Goal: Task Accomplishment & Management: Complete application form

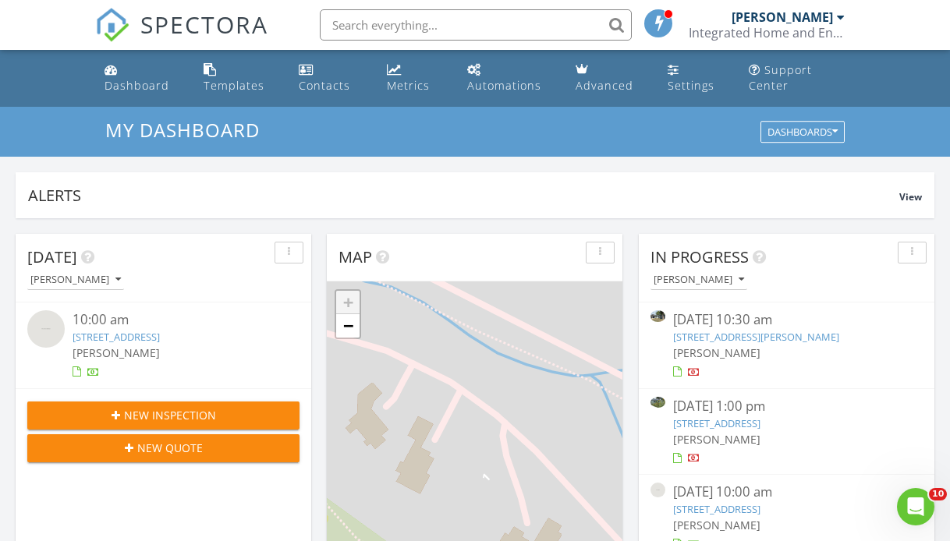
click at [161, 418] on span "New Inspection" at bounding box center [170, 415] width 92 height 16
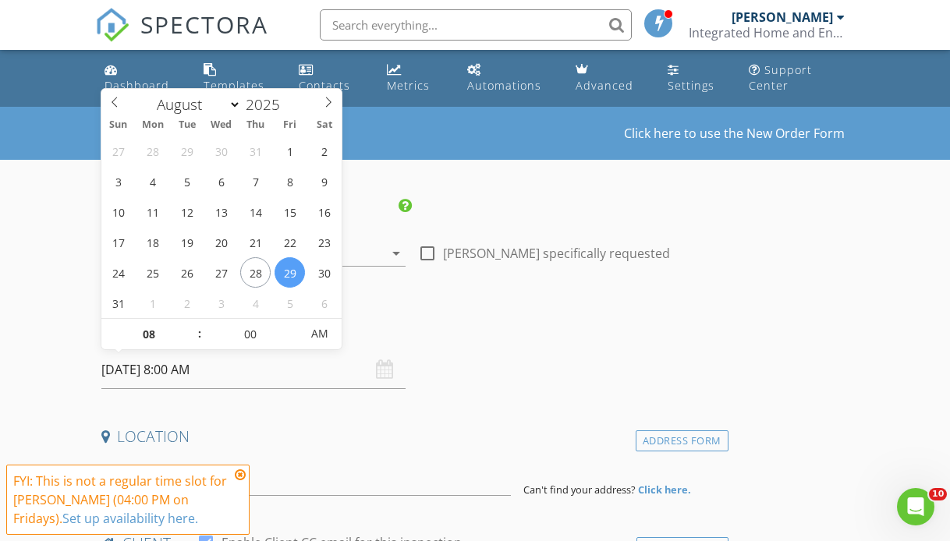
click at [154, 372] on input "08/29/2025 8:00 AM" at bounding box center [253, 370] width 304 height 38
select select "8"
click at [328, 101] on icon at bounding box center [328, 102] width 11 height 11
type input "09/02/2025 8:00 AM"
type input "10"
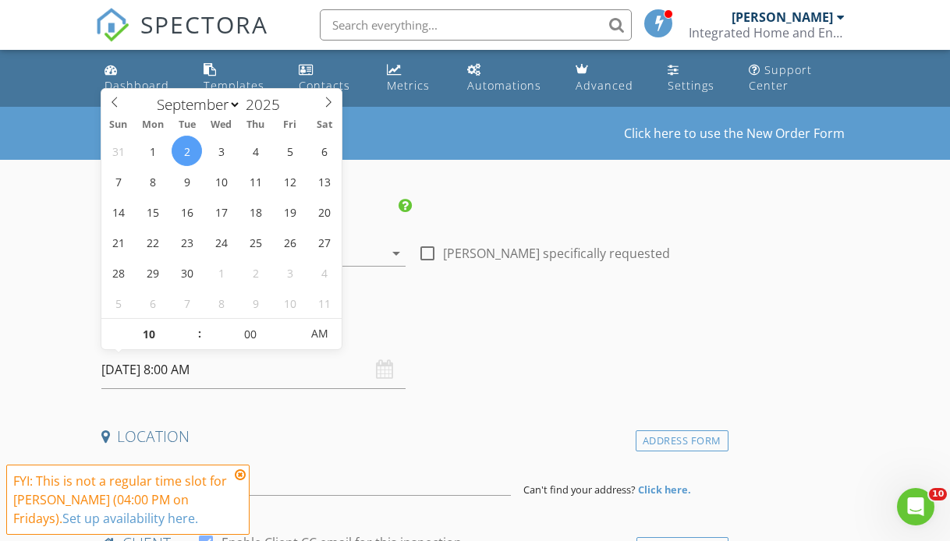
type input "[DATE] 10:00 AM"
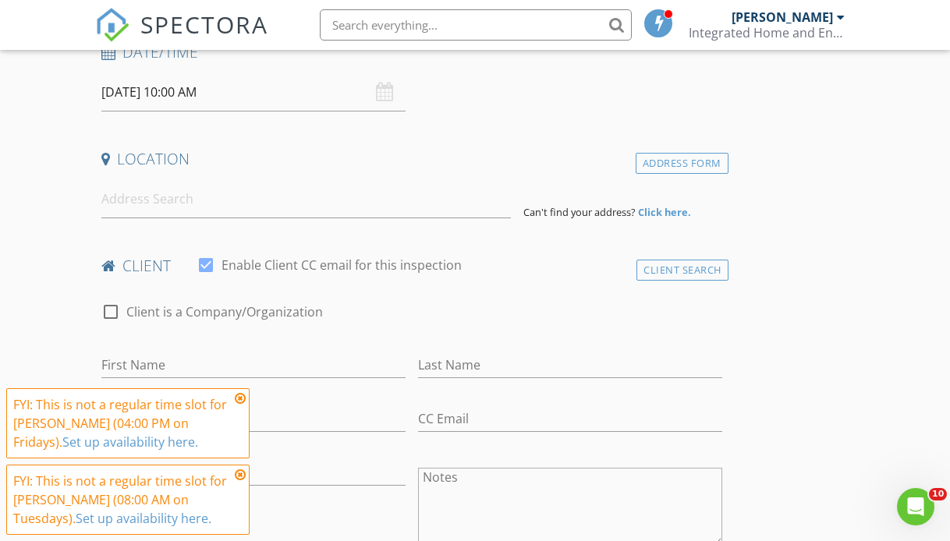
scroll to position [281, 0]
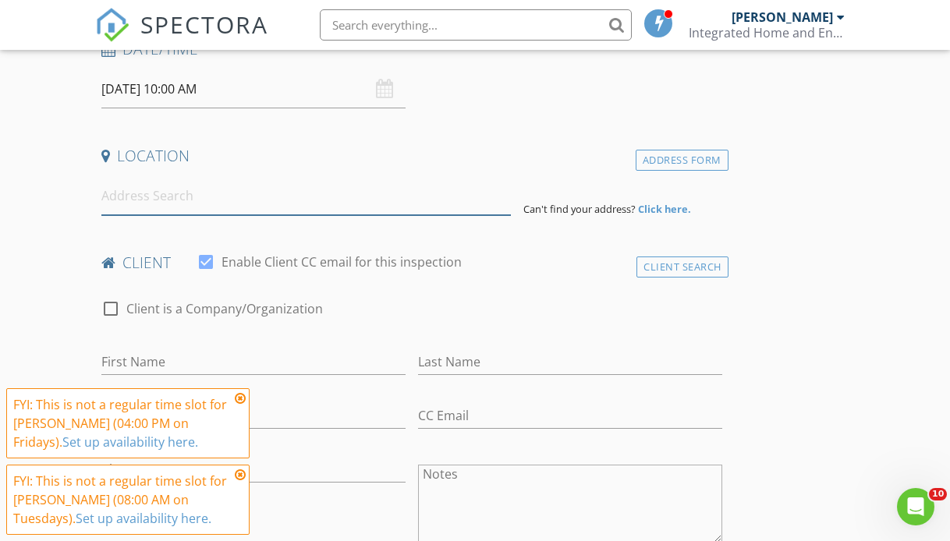
click at [152, 200] on input at bounding box center [306, 196] width 410 height 38
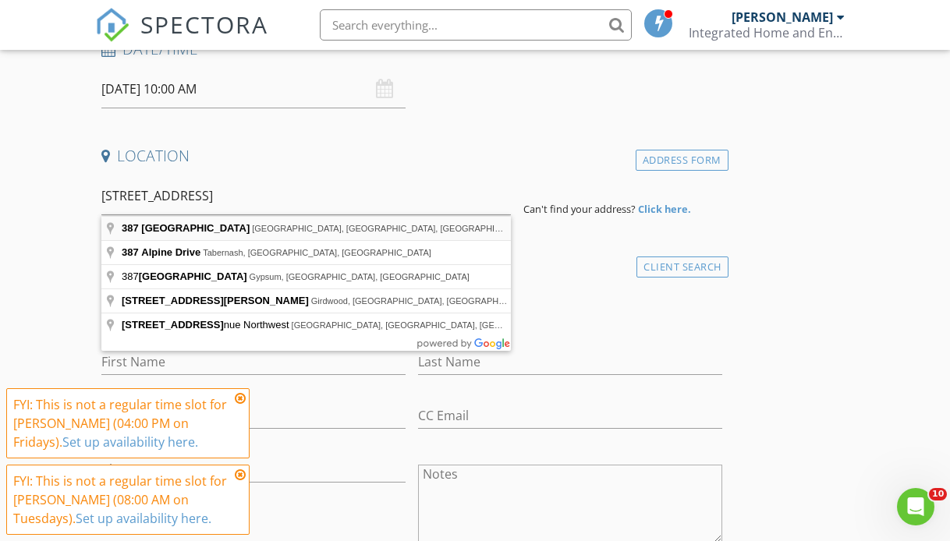
type input "387 Alpine Ave, Brighton, CO, USA"
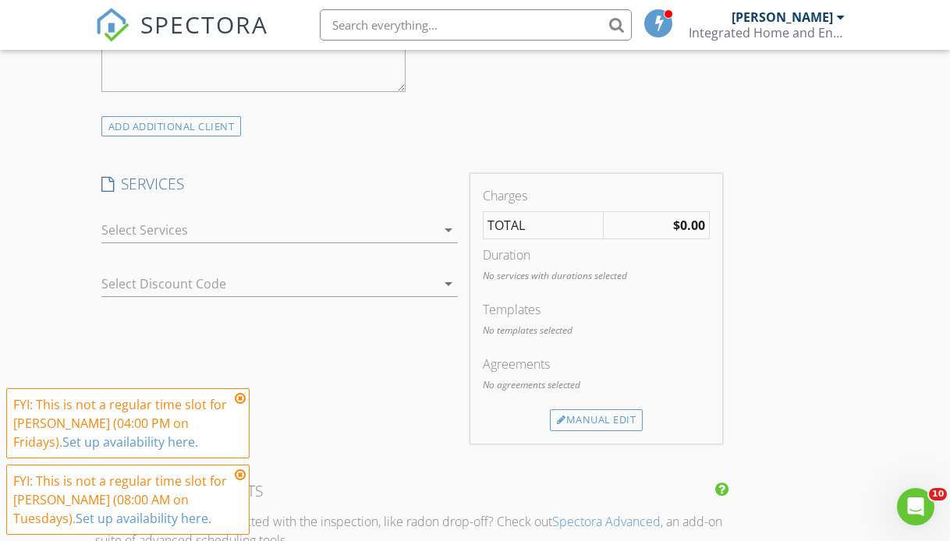
scroll to position [1033, 0]
click at [452, 233] on icon "arrow_drop_down" at bounding box center [448, 227] width 19 height 19
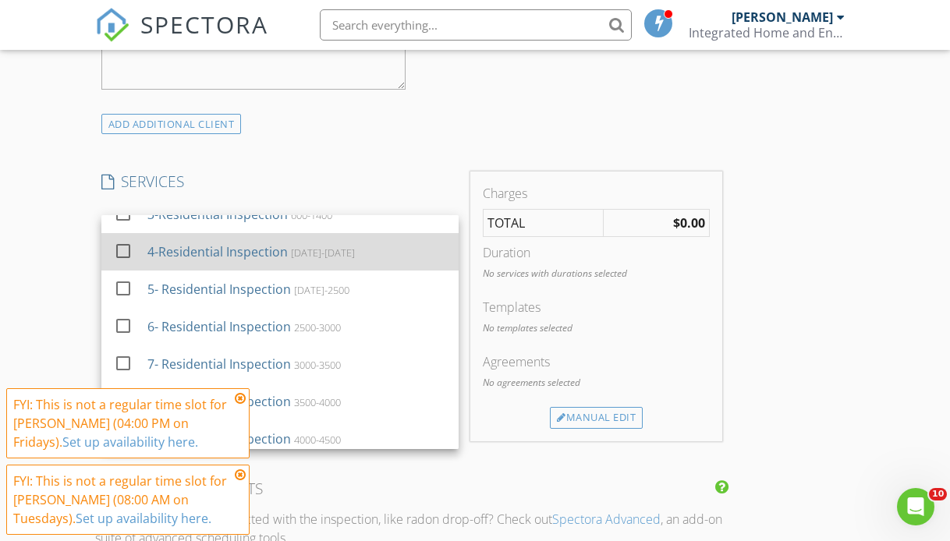
scroll to position [94, 0]
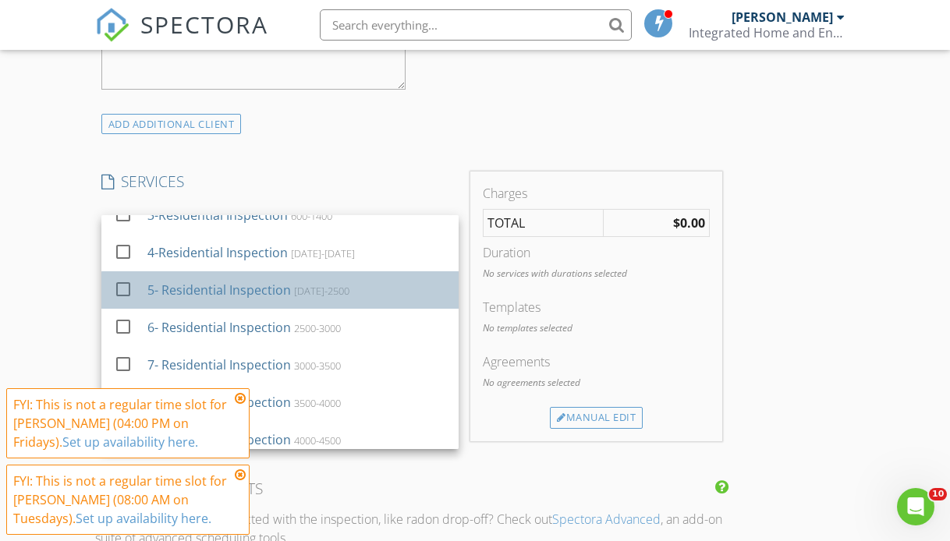
click at [317, 290] on div "2000-2500" at bounding box center [321, 291] width 55 height 12
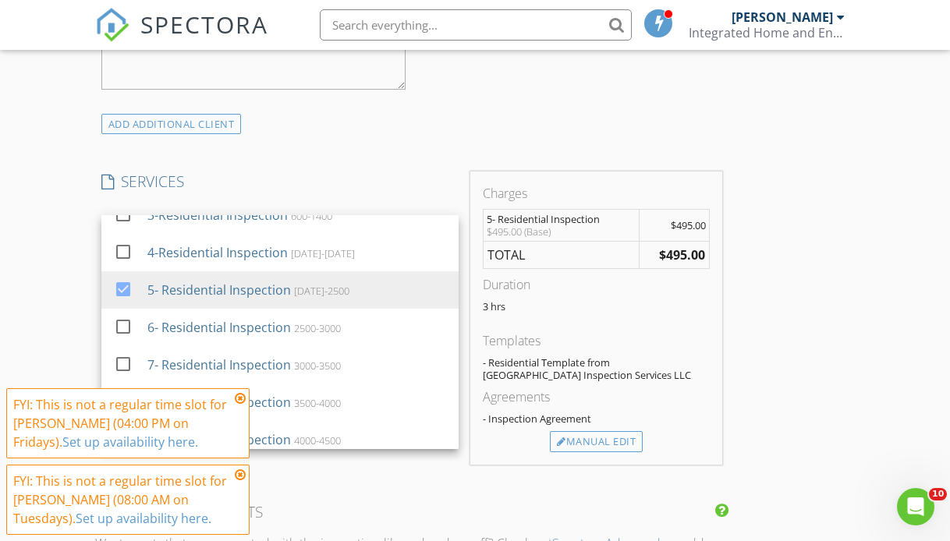
click at [753, 385] on div "INSPECTOR(S) check_box Ron Long PRIMARY Ron Long arrow_drop_down check_box_outl…" at bounding box center [475, 384] width 760 height 2440
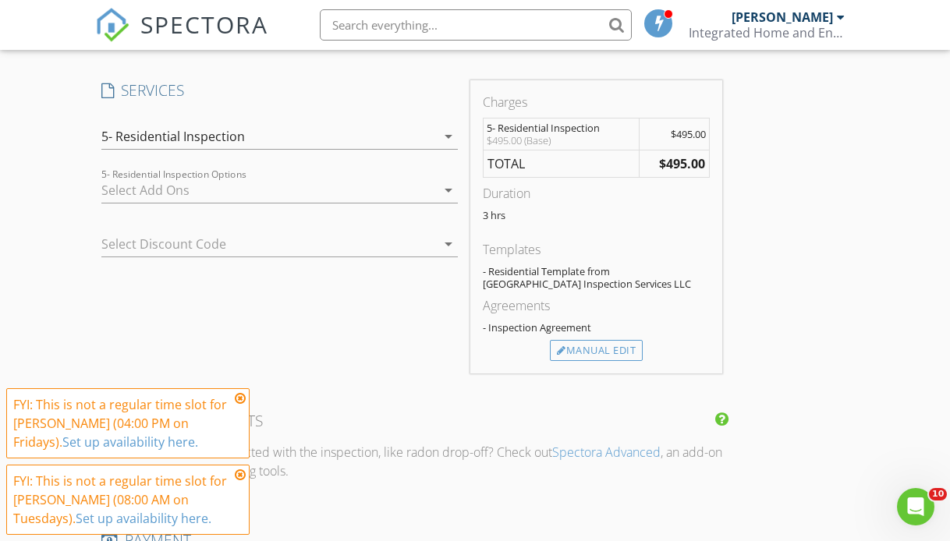
scroll to position [1127, 0]
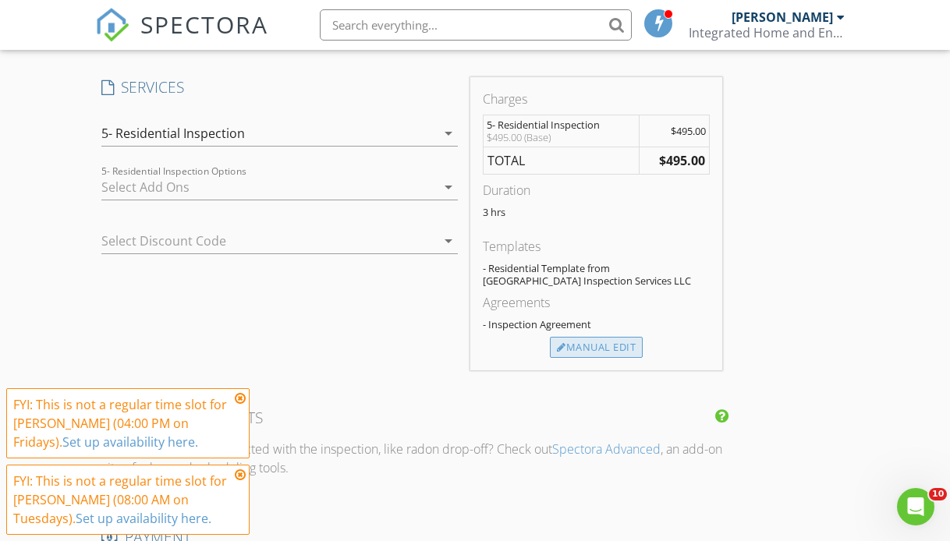
click at [599, 346] on div "Manual Edit" at bounding box center [596, 348] width 93 height 22
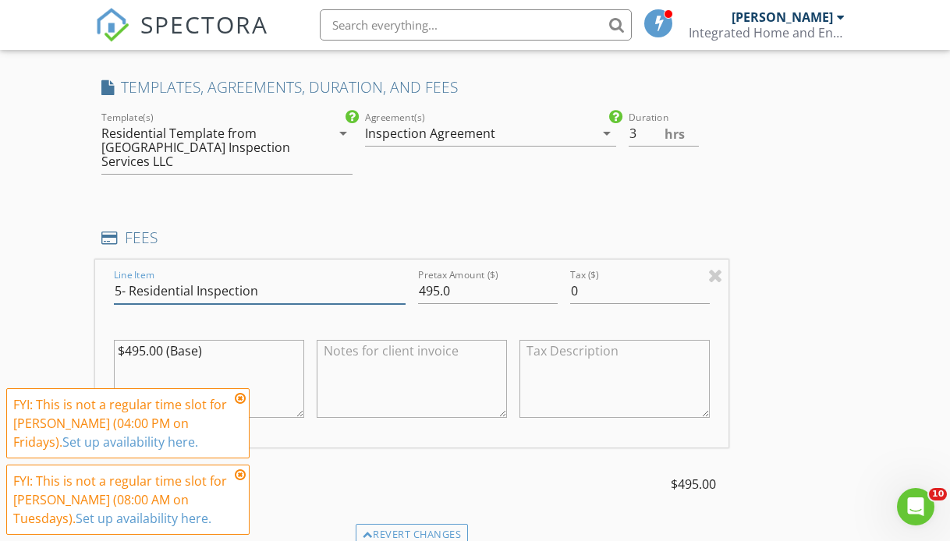
click at [128, 279] on input "5- Residential Inspection" at bounding box center [260, 292] width 292 height 26
type input "Residential Inspection"
click at [213, 346] on textarea "$495.00 (Base)" at bounding box center [209, 379] width 190 height 78
click at [215, 340] on textarea "$495.00 (Base)" at bounding box center [209, 379] width 190 height 78
type textarea "$"
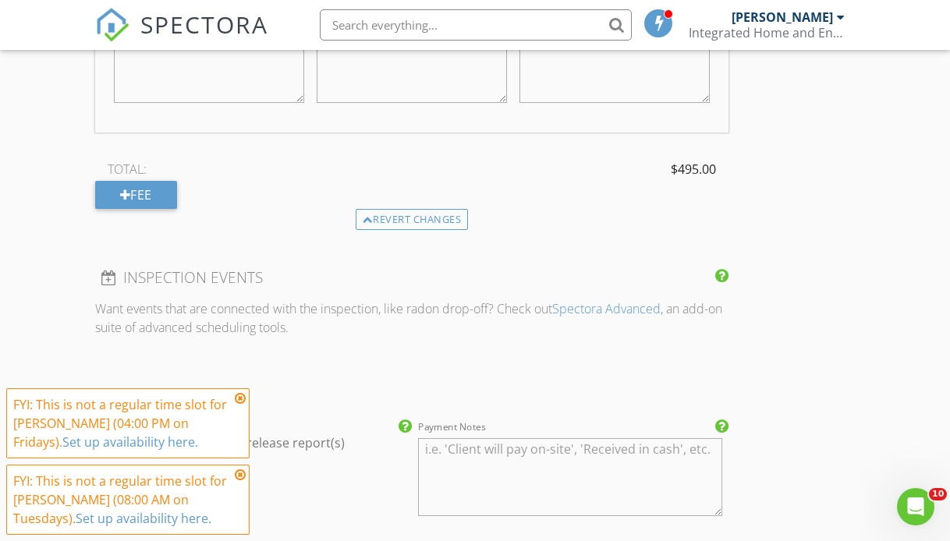
scroll to position [1441, 0]
click at [131, 186] on div "Fee" at bounding box center [136, 197] width 82 height 28
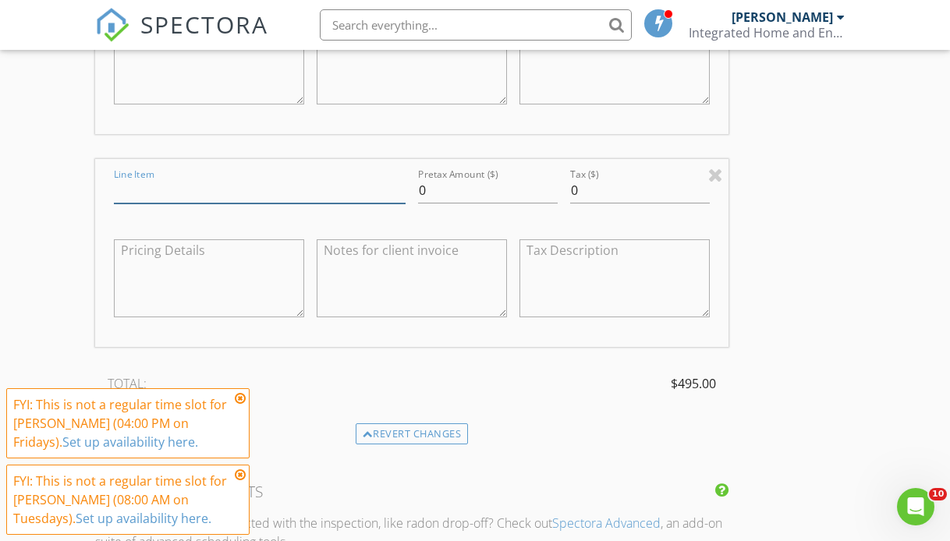
click at [163, 178] on input "Line Item" at bounding box center [260, 191] width 292 height 26
type input "Sewer Inspection"
click at [431, 178] on input "0" at bounding box center [488, 191] width 140 height 26
type input "165.00"
click at [763, 236] on div "INSPECTOR(S) check_box Ron Long PRIMARY Ron Long arrow_drop_down check_box_outl…" at bounding box center [475, 169] width 760 height 2827
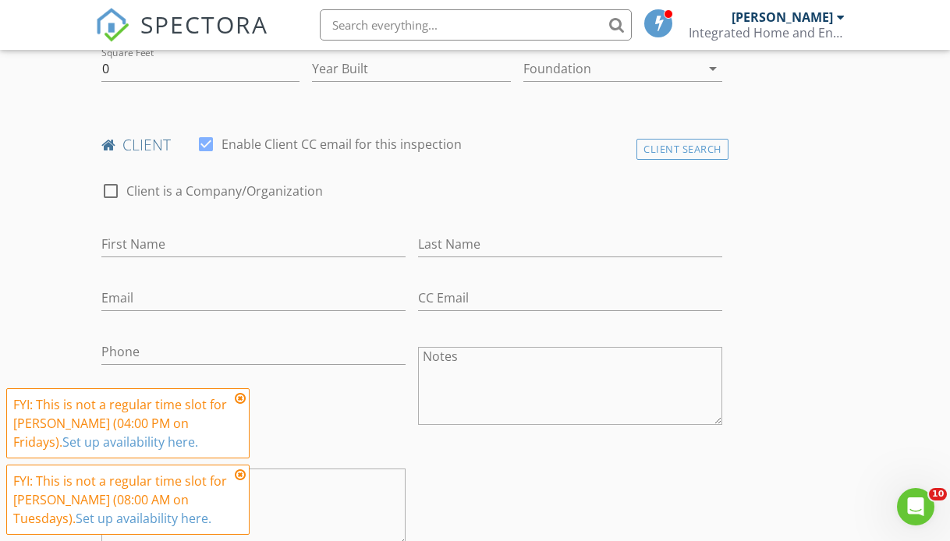
scroll to position [575, 0]
click at [183, 241] on input "First Name" at bounding box center [253, 245] width 304 height 26
type input "[US_STATE]"
click at [469, 245] on input "Last Name" at bounding box center [570, 245] width 304 height 26
type input "Bueno"
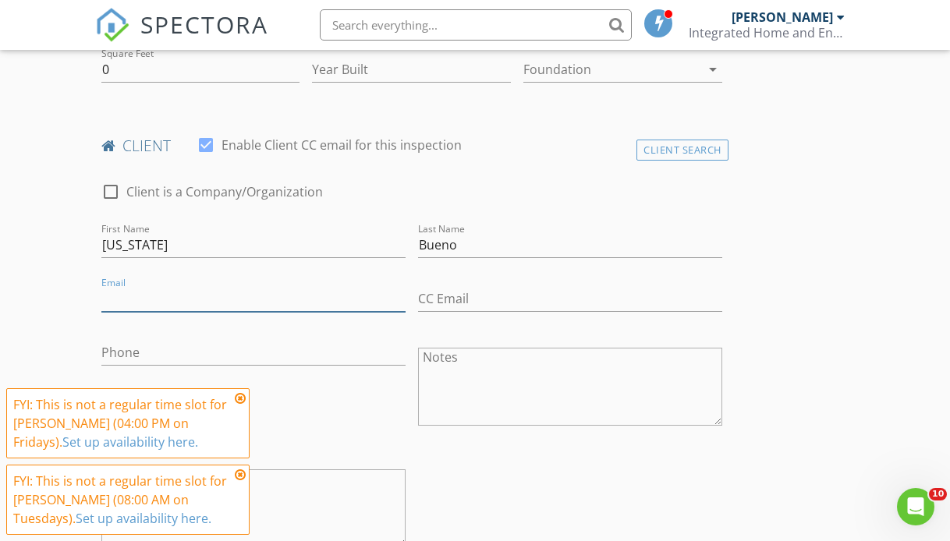
click at [224, 291] on input "Email" at bounding box center [253, 299] width 304 height 26
type input "[EMAIL_ADDRESS][DOMAIN_NAME]"
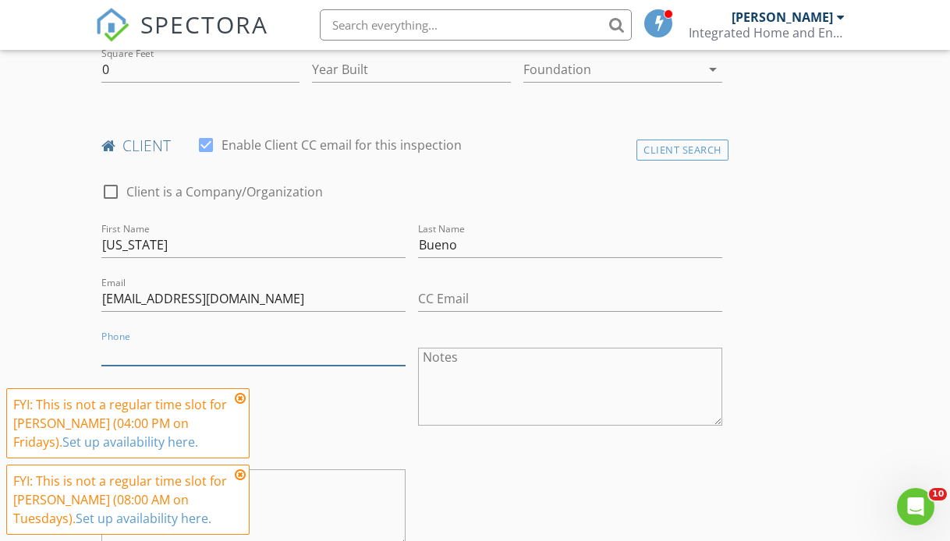
click at [205, 350] on input "Phone" at bounding box center [253, 353] width 304 height 26
type input "[PHONE_NUMBER]"
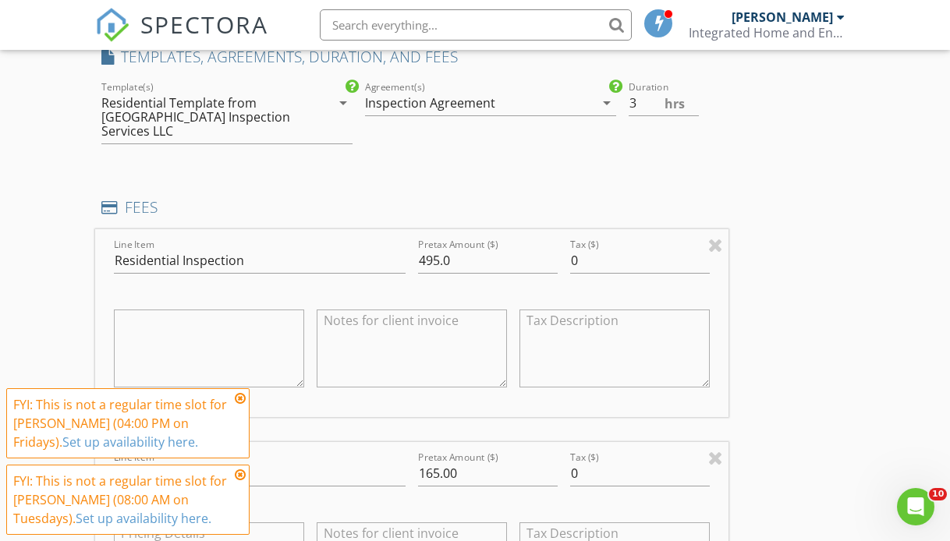
scroll to position [1168, 0]
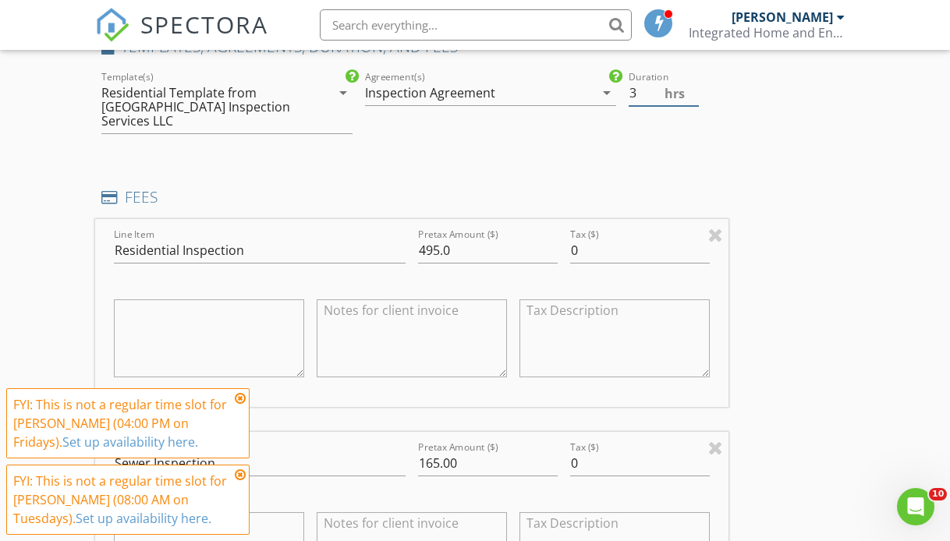
click at [649, 93] on input "3" at bounding box center [663, 93] width 69 height 26
type input "2"
click at [796, 165] on div "INSPECTOR(S) check_box Ron Long PRIMARY Ron Long arrow_drop_down check_box_outl…" at bounding box center [475, 442] width 760 height 2827
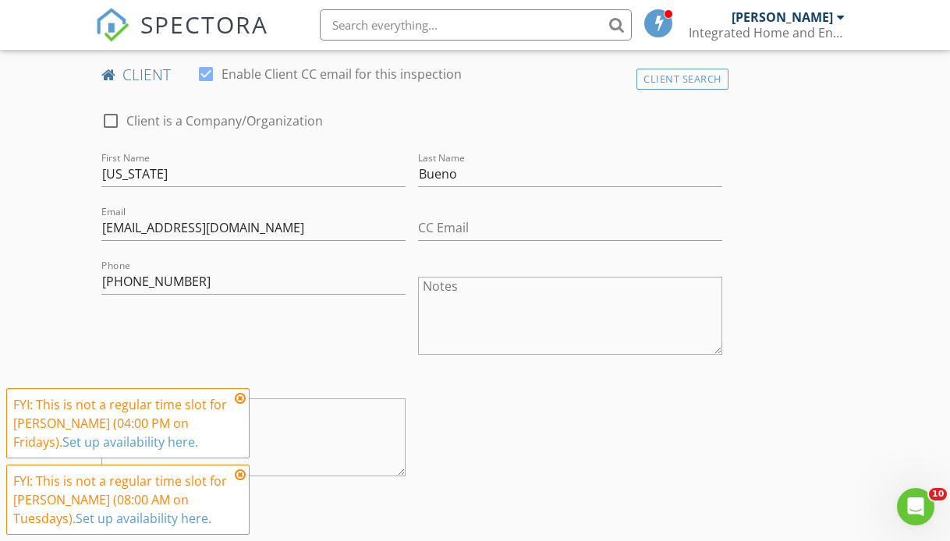
scroll to position [637, 0]
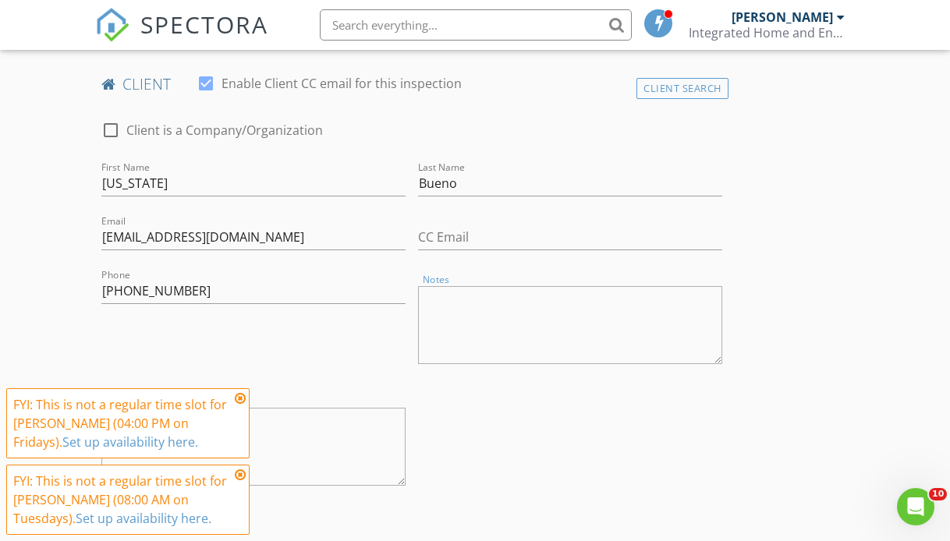
click at [481, 304] on textarea "Notes" at bounding box center [570, 325] width 304 height 78
type textarea "C"
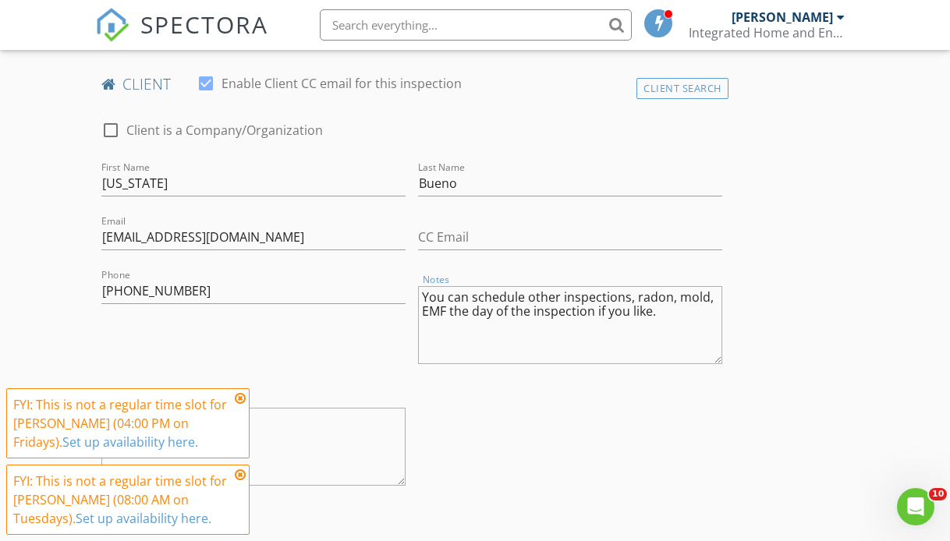
type textarea "You can schedule other inspections, radon, mold, EMF the day of the inspection …"
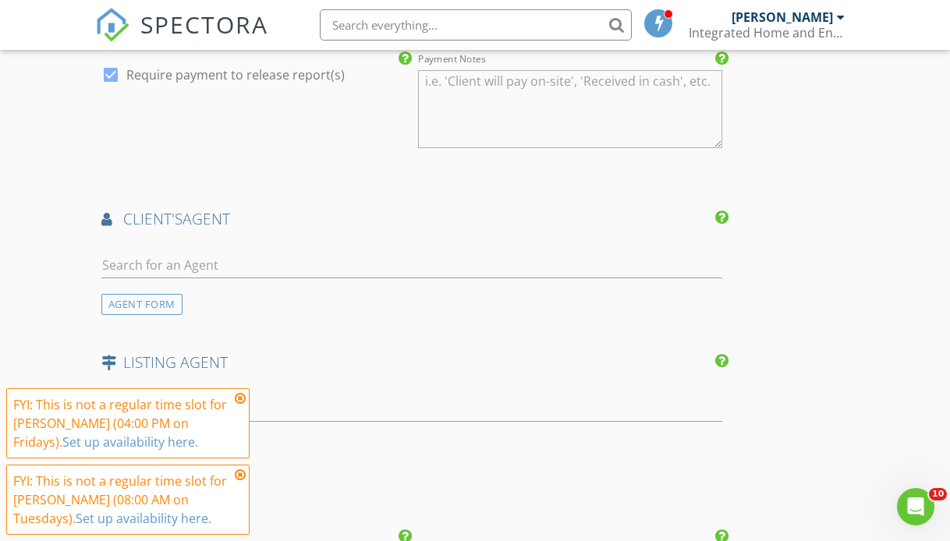
scroll to position [2044, 0]
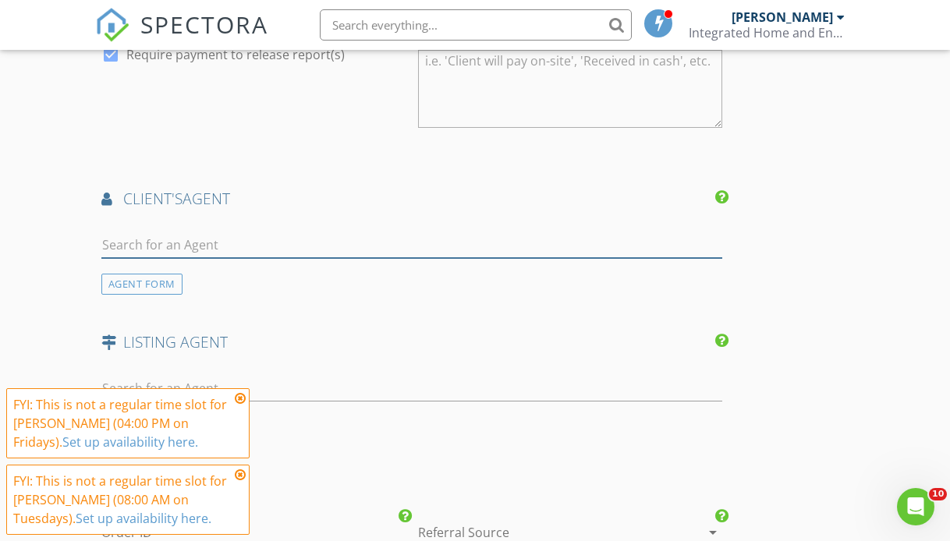
click at [262, 236] on input "text" at bounding box center [411, 245] width 621 height 26
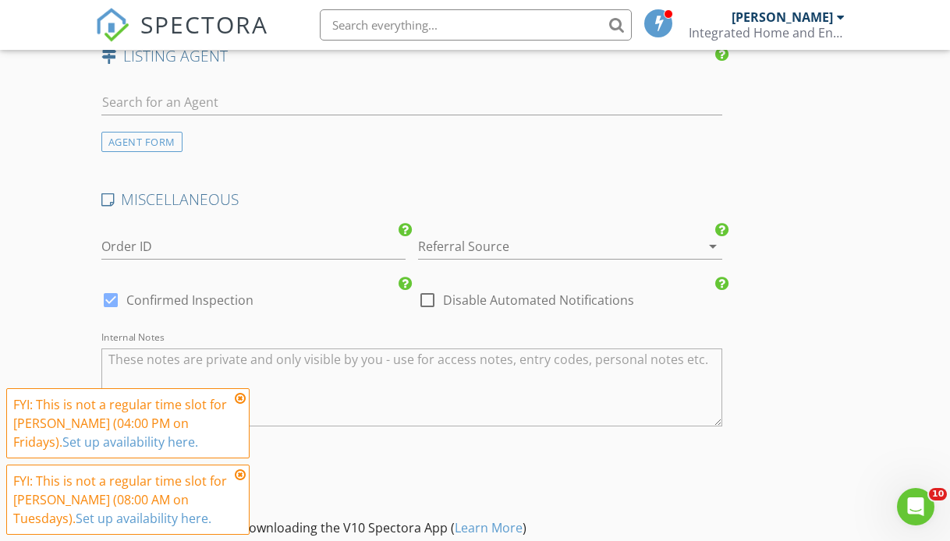
scroll to position [2312, 0]
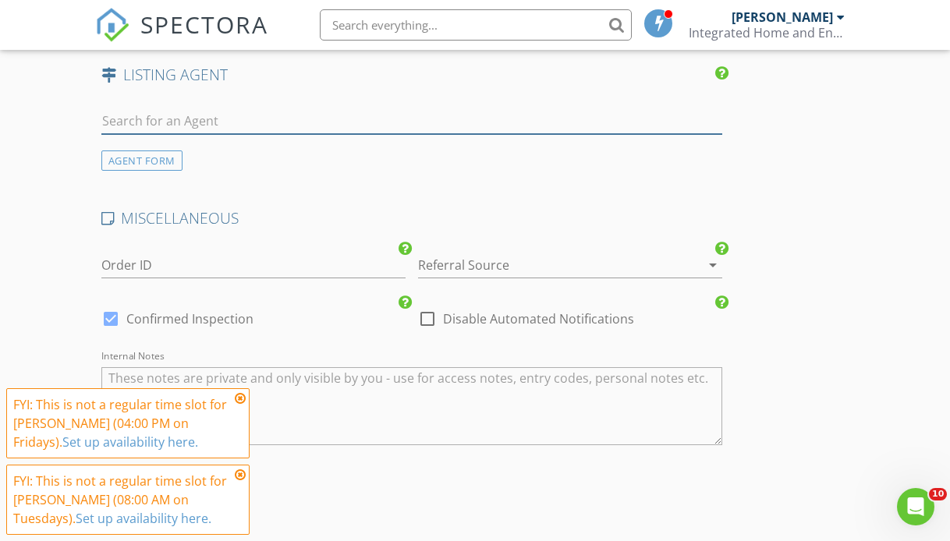
click at [289, 117] on input "text" at bounding box center [411, 121] width 621 height 26
click at [305, 111] on input "text" at bounding box center [411, 121] width 621 height 26
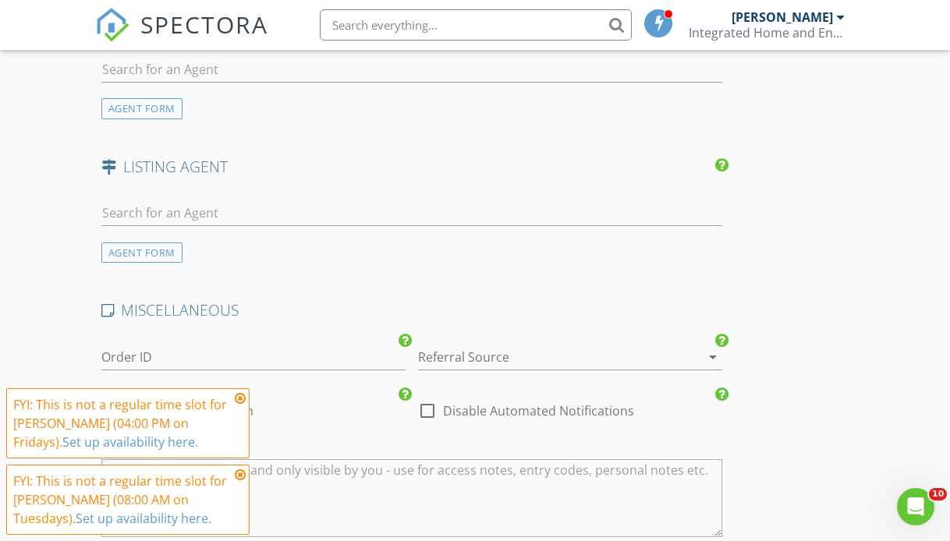
click at [360, 169] on div "LISTING AGENT" at bounding box center [411, 172] width 633 height 31
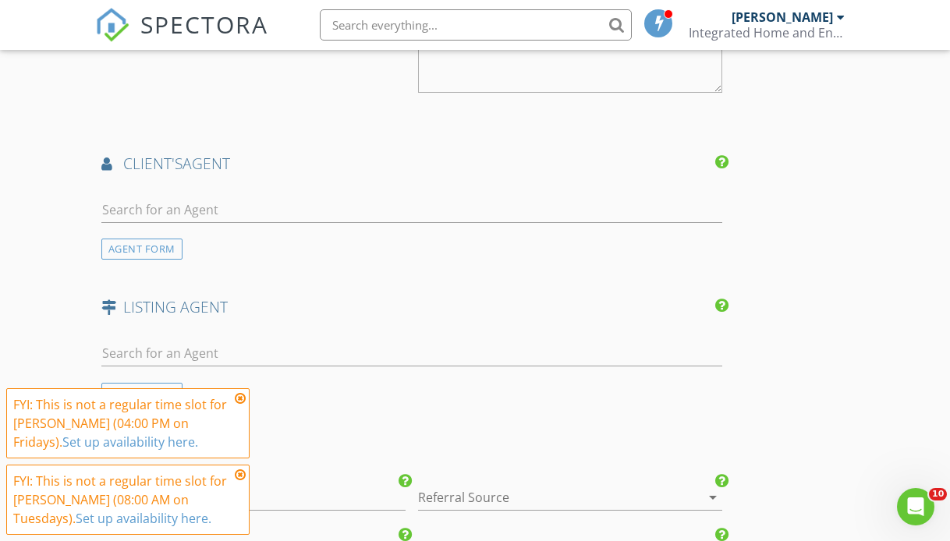
scroll to position [2071, 0]
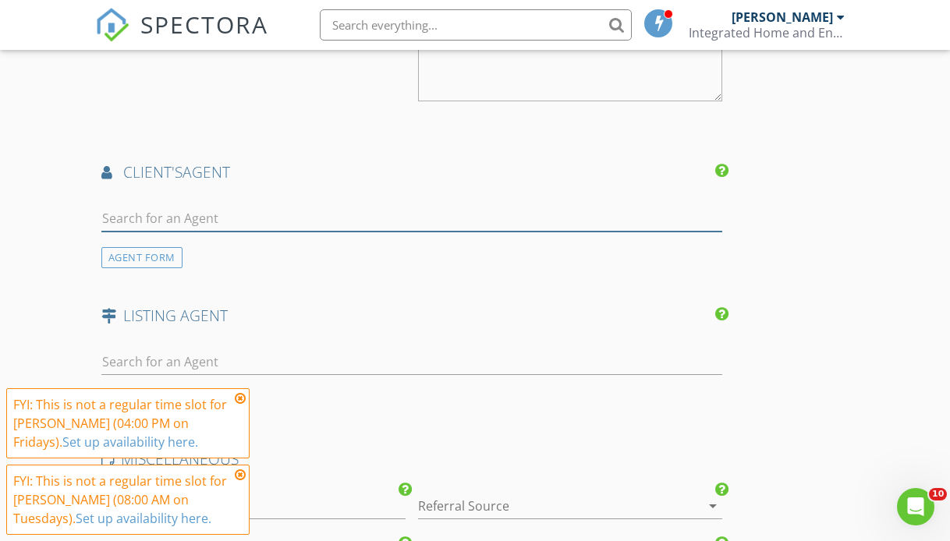
click at [367, 206] on input "text" at bounding box center [411, 219] width 621 height 26
type input "N/A"
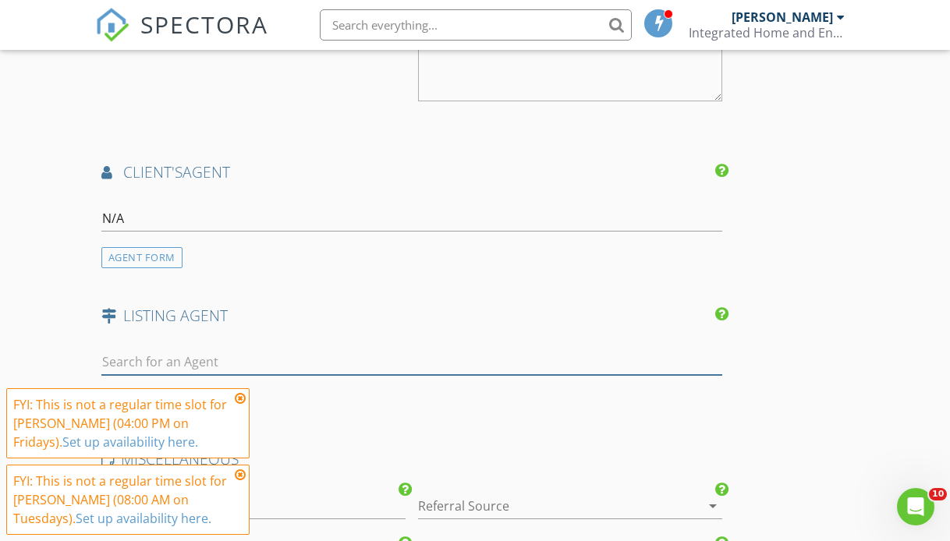
click at [318, 350] on input "text" at bounding box center [411, 363] width 621 height 26
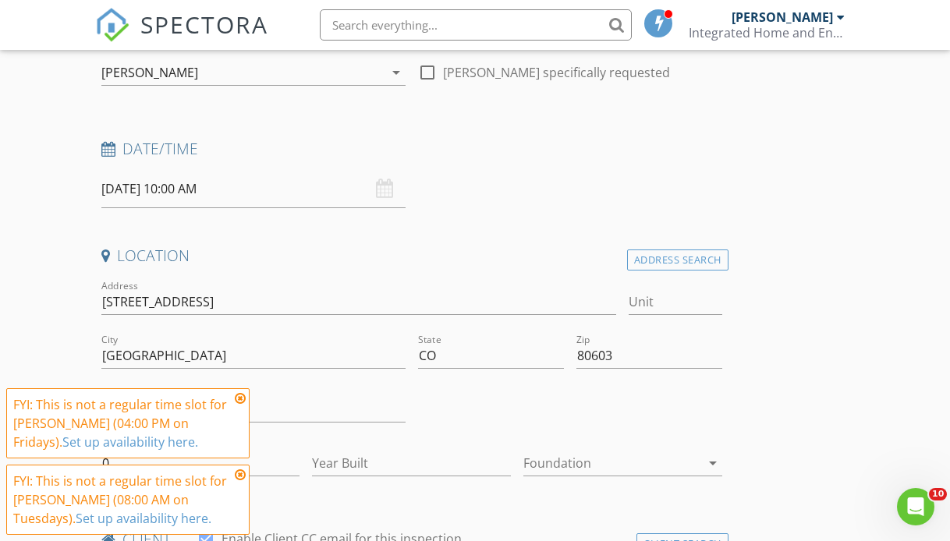
scroll to position [183, 0]
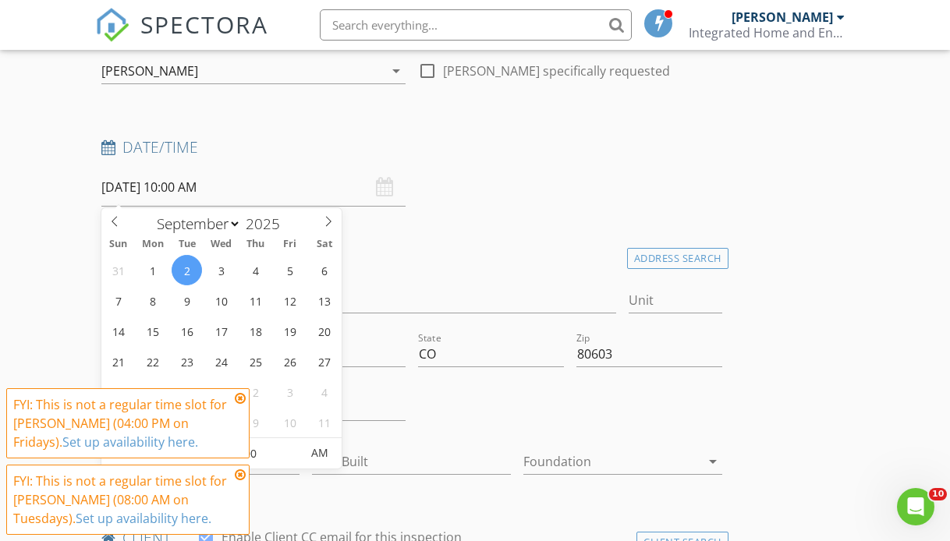
click at [203, 188] on input "[DATE] 10:00 AM" at bounding box center [253, 188] width 304 height 38
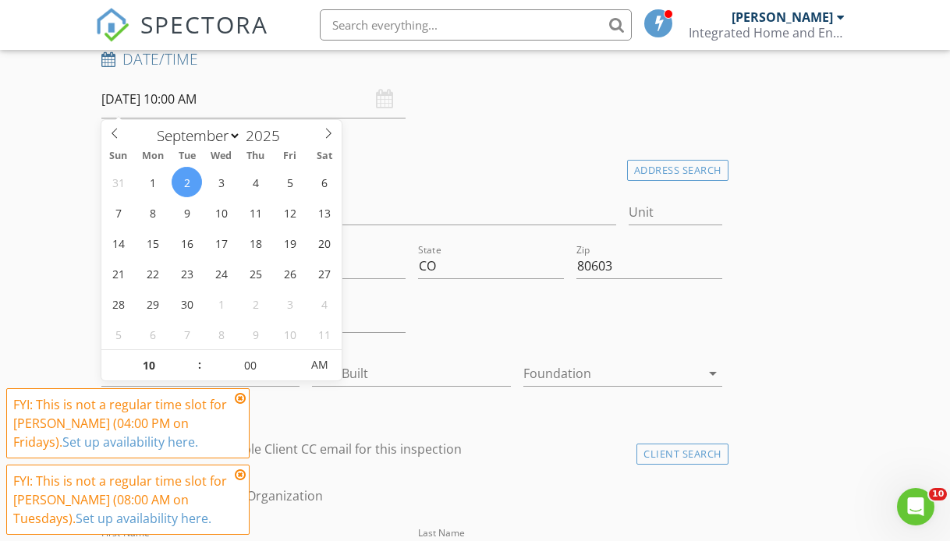
scroll to position [272, 0]
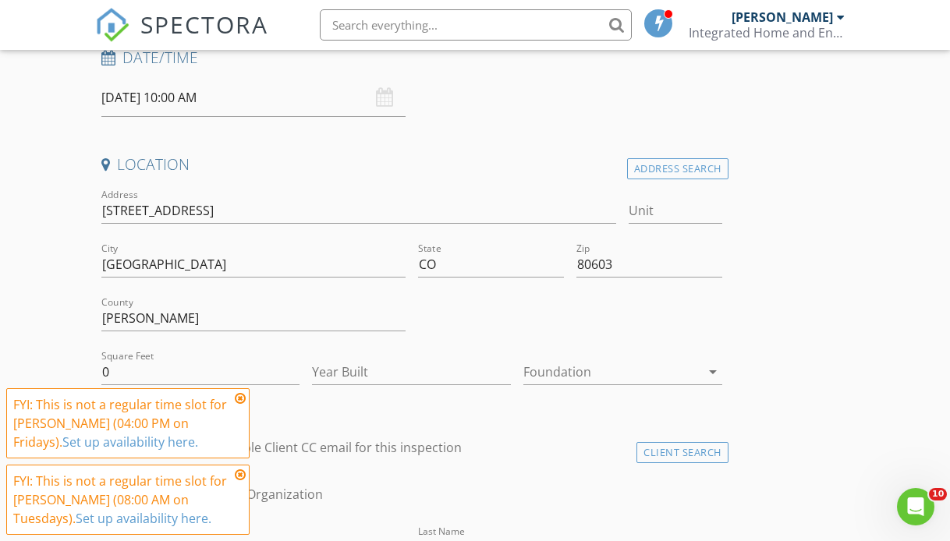
click at [609, 103] on div "Date/Time 09/02/2025 10:00 AM" at bounding box center [411, 82] width 633 height 69
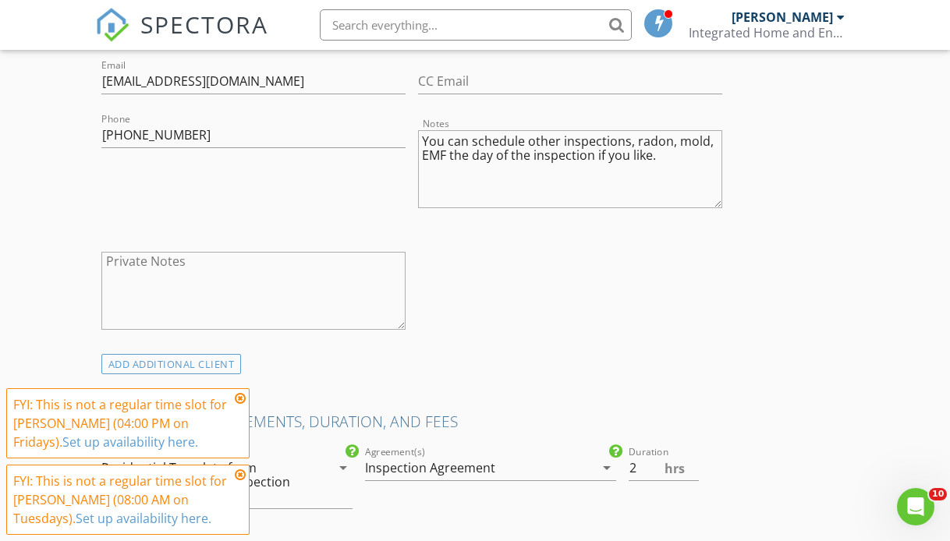
scroll to position [792, 0]
click at [449, 157] on textarea "You can schedule other inspections, radon, mold, EMF the day of the inspection …" at bounding box center [570, 170] width 304 height 78
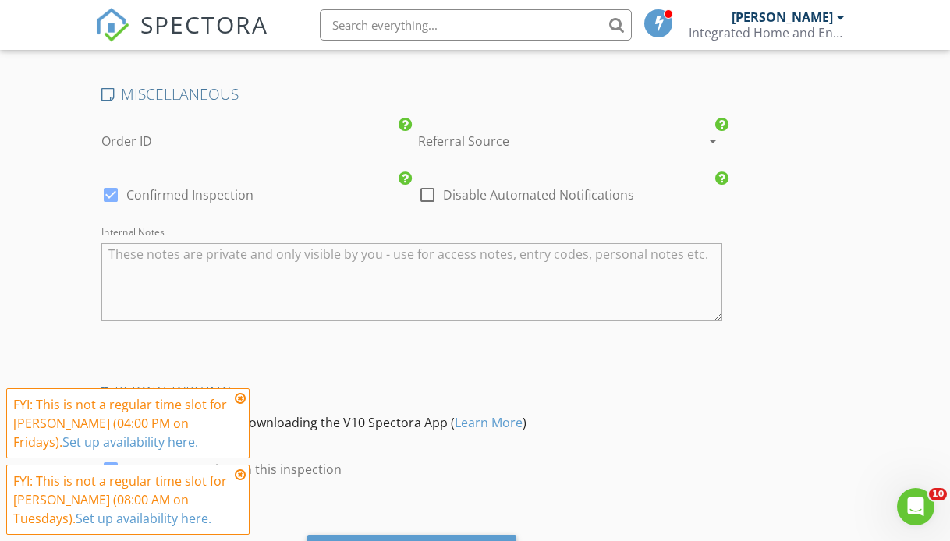
scroll to position [2506, 0]
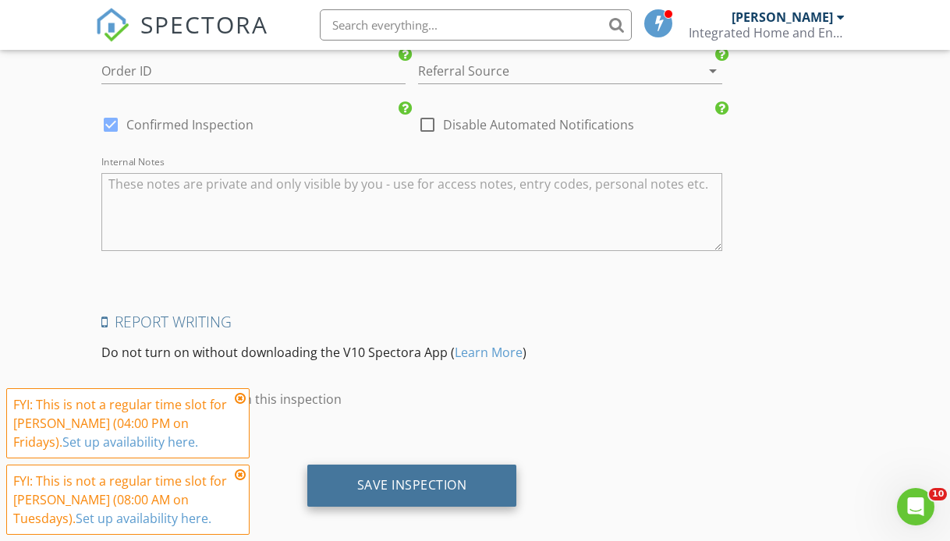
type textarea "You can schedule other inspections, radon, mold, EMF, the day of the inspection…"
click at [401, 477] on div "Save Inspection" at bounding box center [412, 485] width 110 height 16
